Goal: Transaction & Acquisition: Purchase product/service

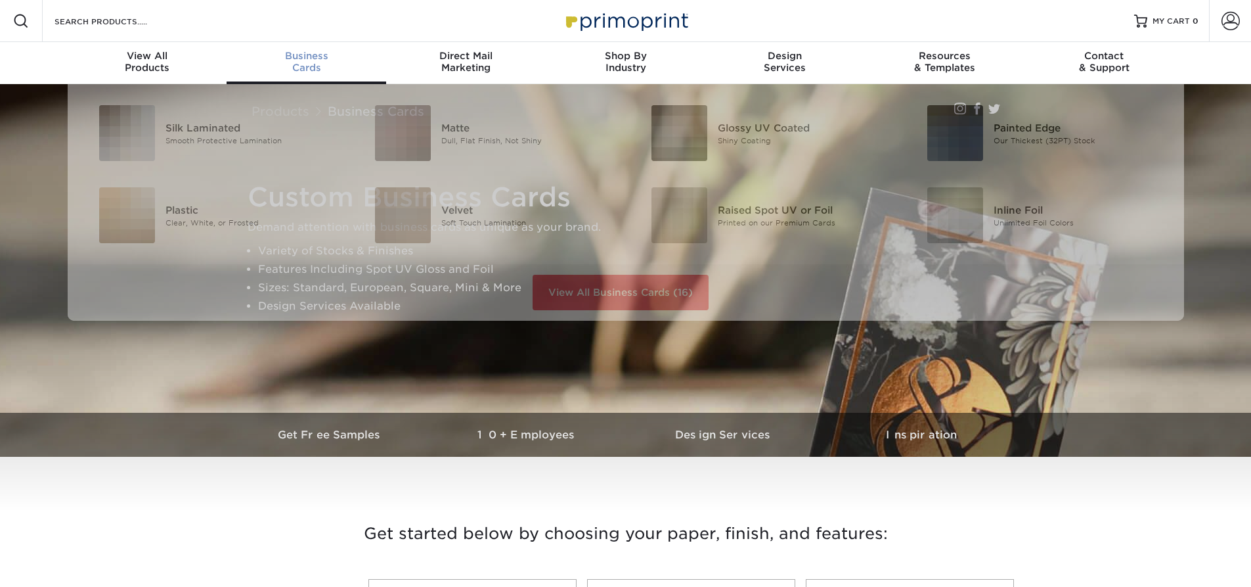
click at [300, 66] on div "Business Cards" at bounding box center [307, 62] width 160 height 24
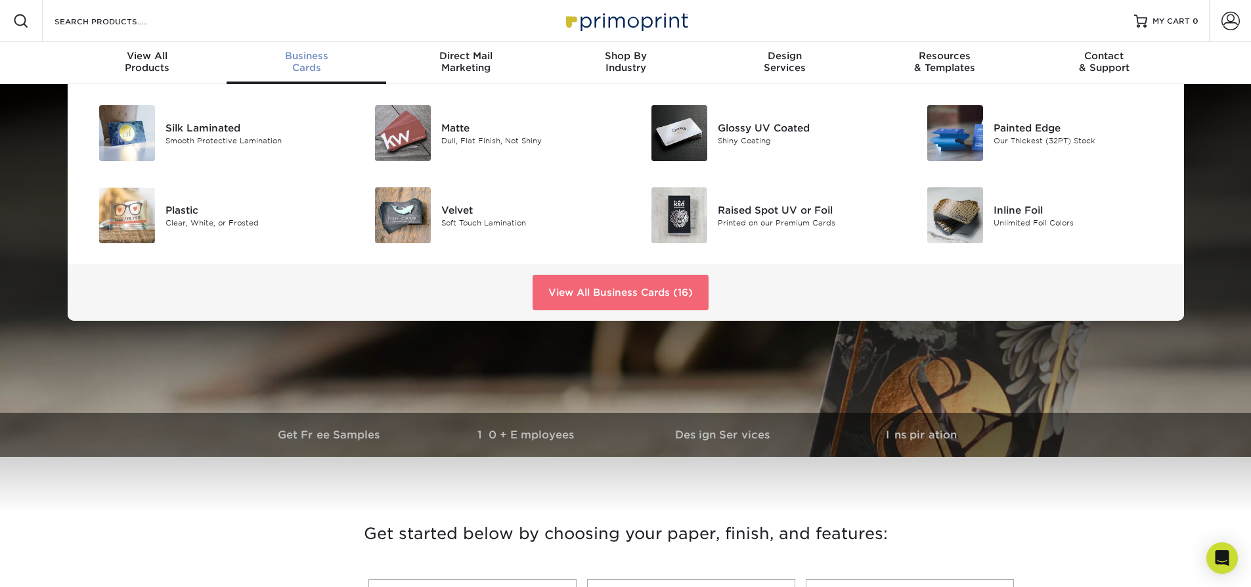
click at [690, 298] on link "View All Business Cards (16)" at bounding box center [621, 292] width 176 height 35
click at [629, 294] on link "View All Business Cards (16)" at bounding box center [621, 292] width 176 height 35
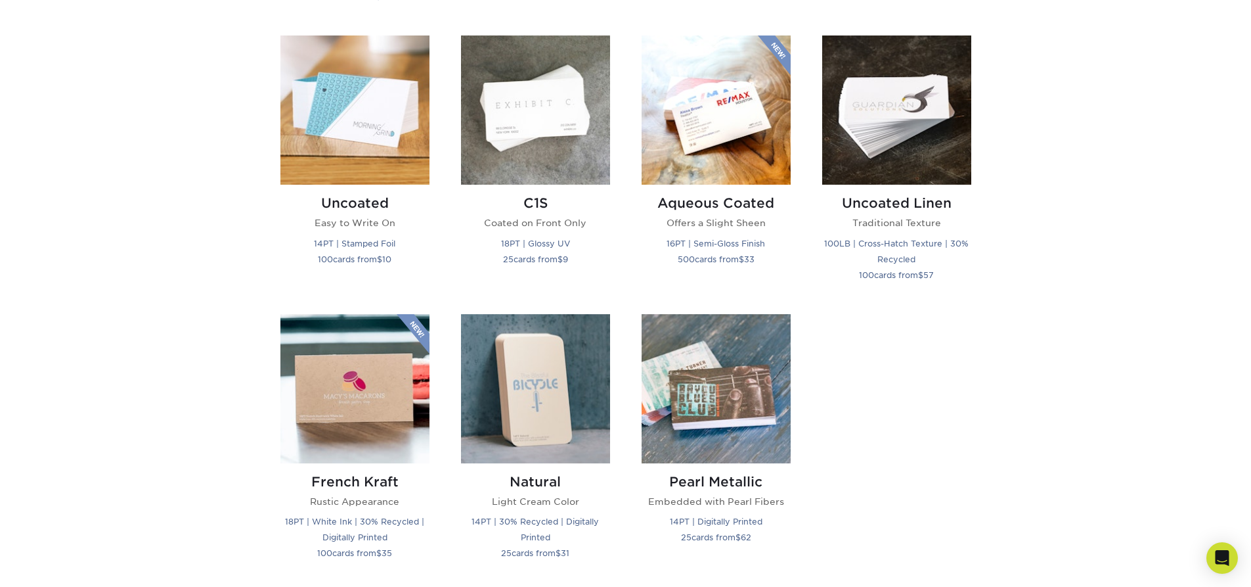
scroll to position [1117, 0]
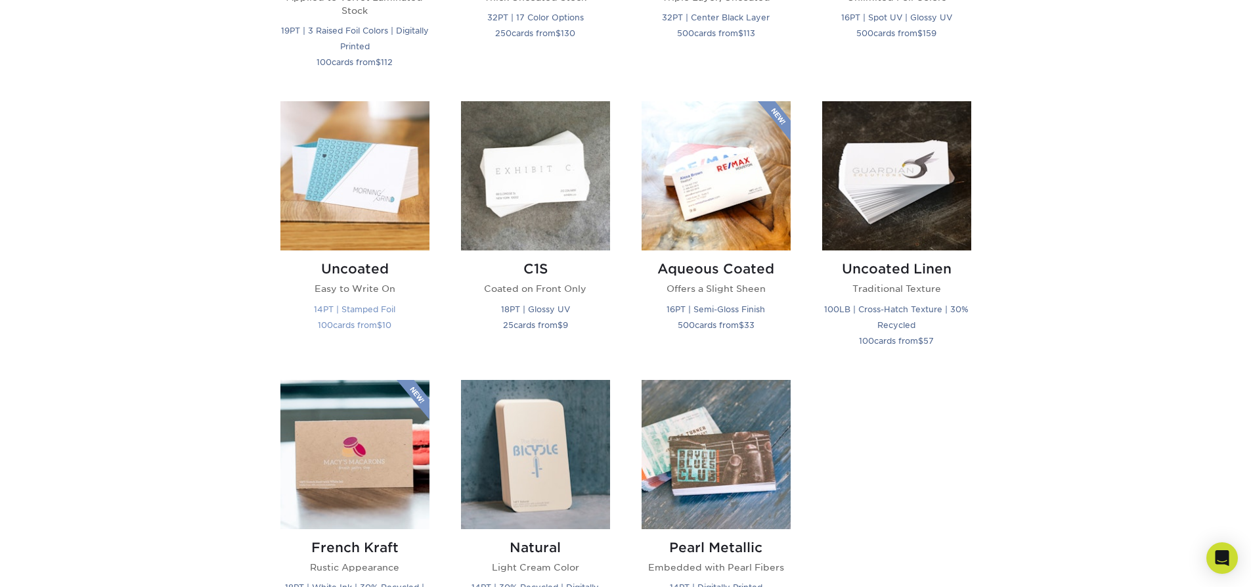
click at [361, 208] on img at bounding box center [354, 175] width 149 height 149
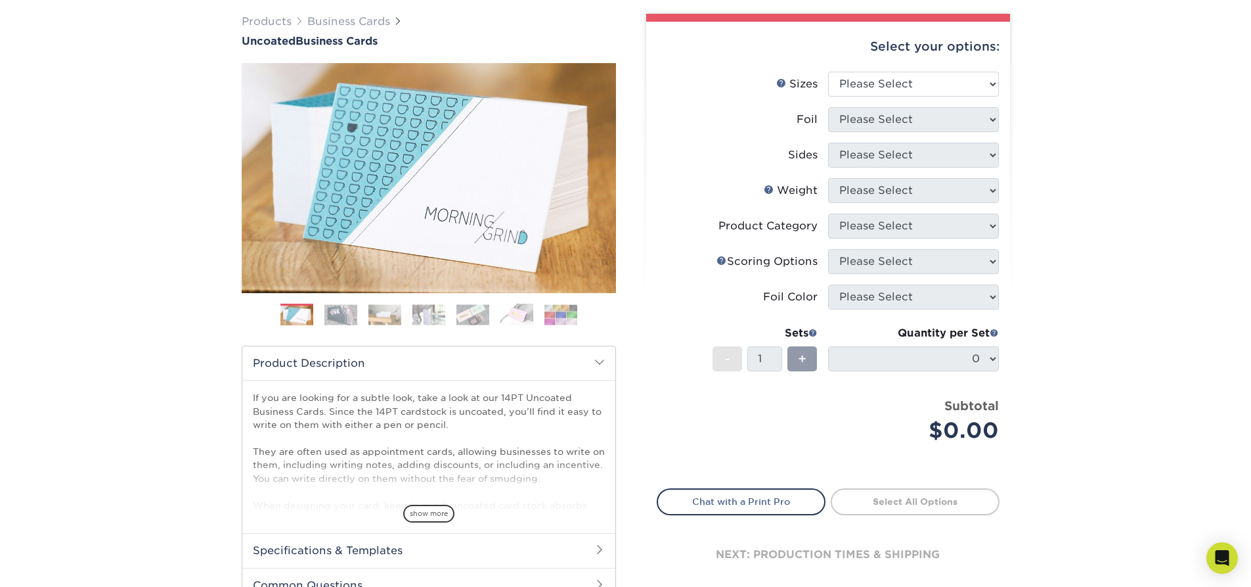
scroll to position [66, 0]
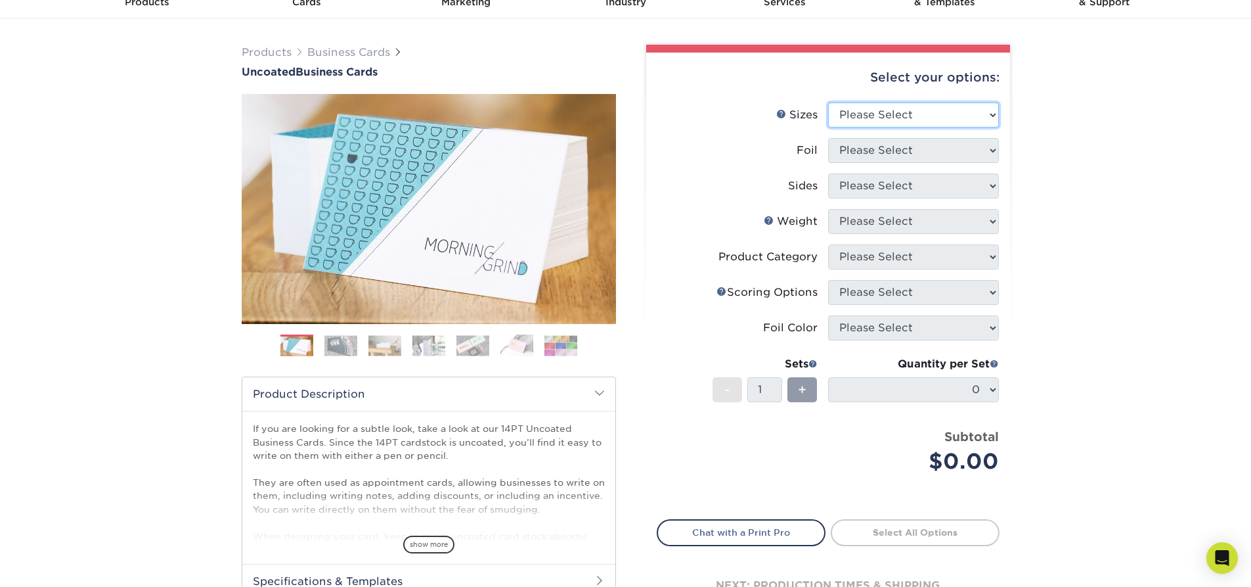
click at [848, 119] on select "Please Select 1.5" x 3.5" - Mini 1.75" x 3.5" - Mini 2" x 3.5" - Standard 2" x …" at bounding box center [913, 114] width 171 height 25
select select "2.00x3.50"
click at [828, 102] on select "Please Select 1.5" x 3.5" - Mini 1.75" x 3.5" - Mini 2" x 3.5" - Standard 2" x …" at bounding box center [913, 114] width 171 height 25
click at [885, 152] on select "Please Select Yes No" at bounding box center [913, 150] width 171 height 25
select select "0"
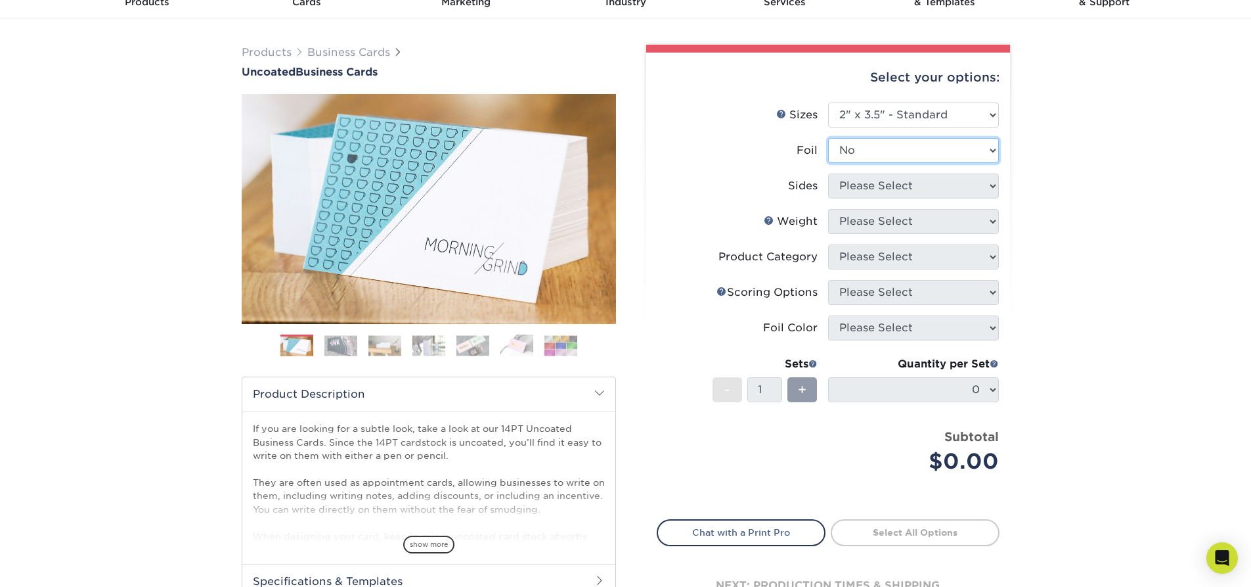
click at [828, 138] on select "Please Select Yes No" at bounding box center [913, 150] width 171 height 25
click at [877, 186] on select "Please Select Print Both Sides Print Front Only" at bounding box center [913, 185] width 171 height 25
select select "13abbda7-1d64-4f25-8bb2-c179b224825d"
click at [828, 173] on select "Please Select Print Both Sides Print Front Only" at bounding box center [913, 185] width 171 height 25
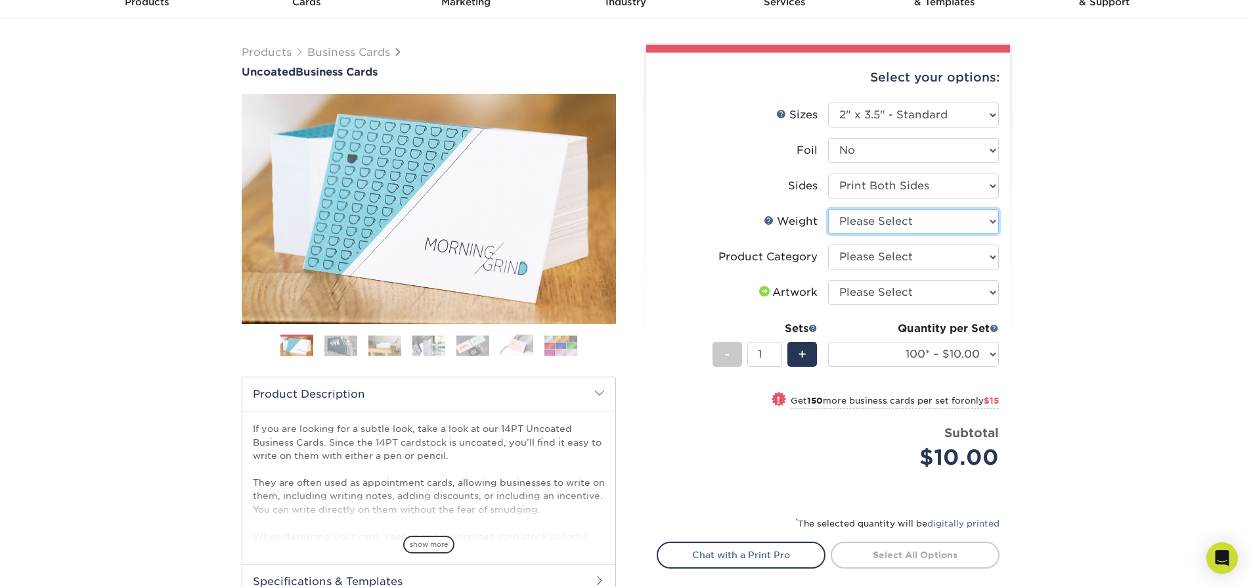
click at [892, 231] on select "Please Select 14PT Uncoated" at bounding box center [913, 221] width 171 height 25
click at [907, 265] on select "Please Select Business Cards" at bounding box center [913, 256] width 171 height 25
select select "3b5148f1-0588-4f88-a218-97bcfdce65c1"
click at [828, 244] on select "Please Select Business Cards" at bounding box center [913, 256] width 171 height 25
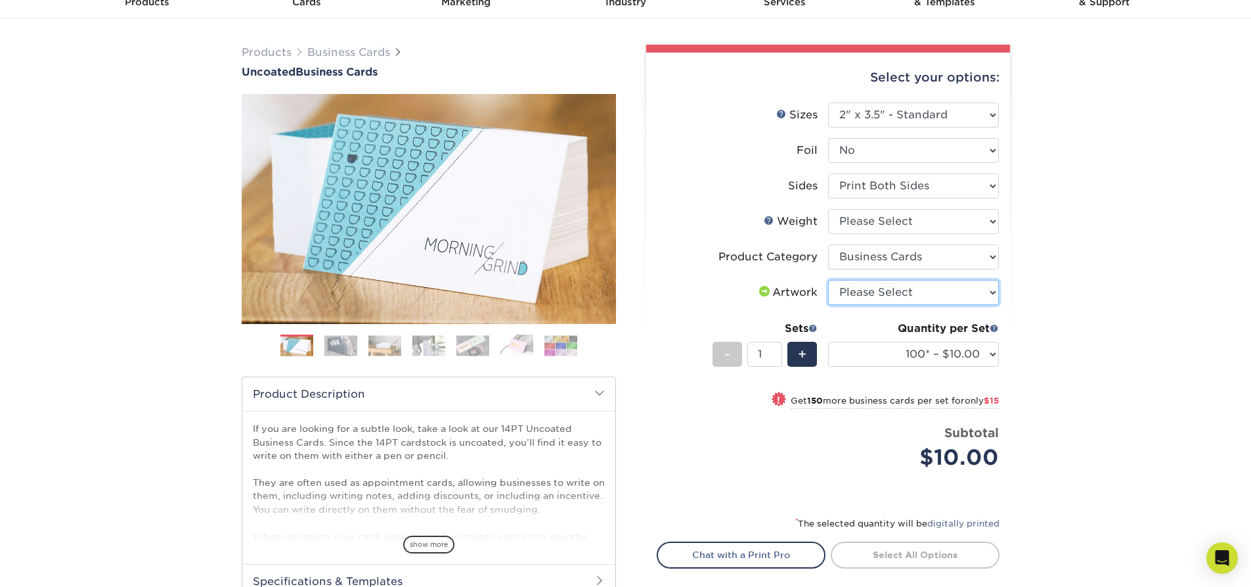
click at [905, 295] on select "Please Select I will upload files I need a design - $100" at bounding box center [913, 292] width 171 height 25
select select "design"
click at [828, 280] on select "Please Select I will upload files I need a design - $100" at bounding box center [913, 292] width 171 height 25
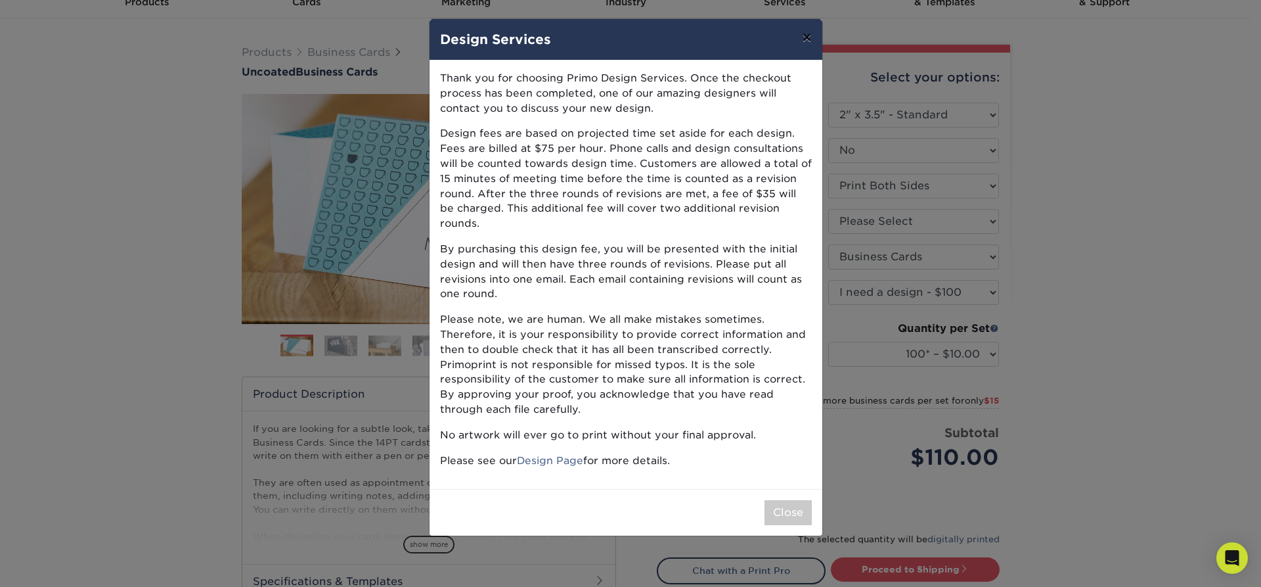
click at [802, 35] on button "×" at bounding box center [807, 37] width 30 height 37
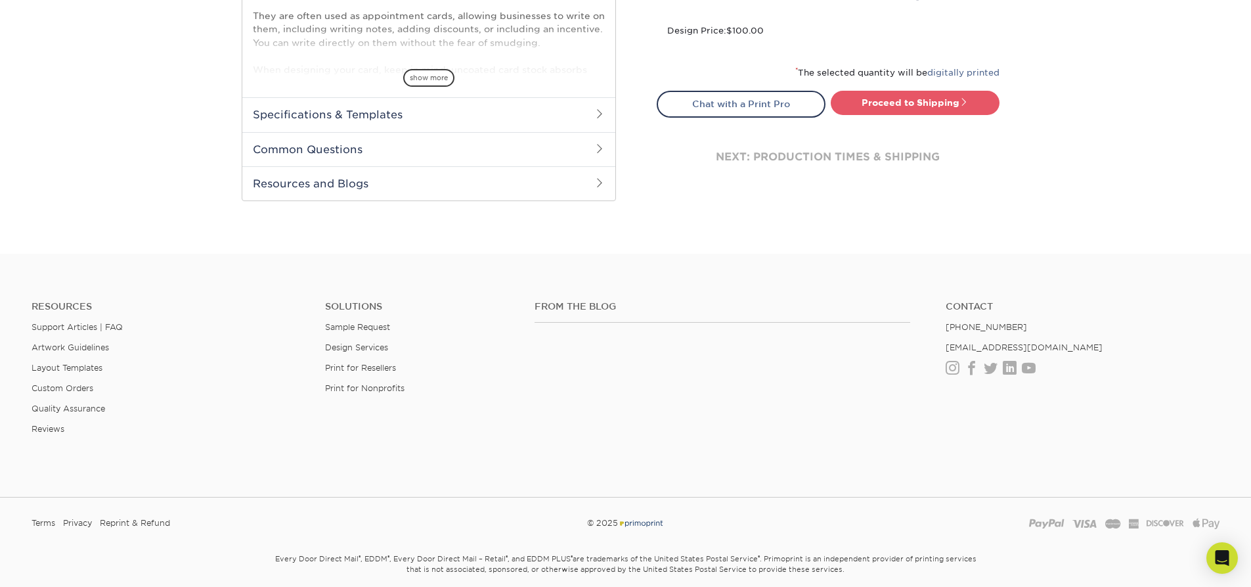
scroll to position [583, 0]
